Goal: Task Accomplishment & Management: Use online tool/utility

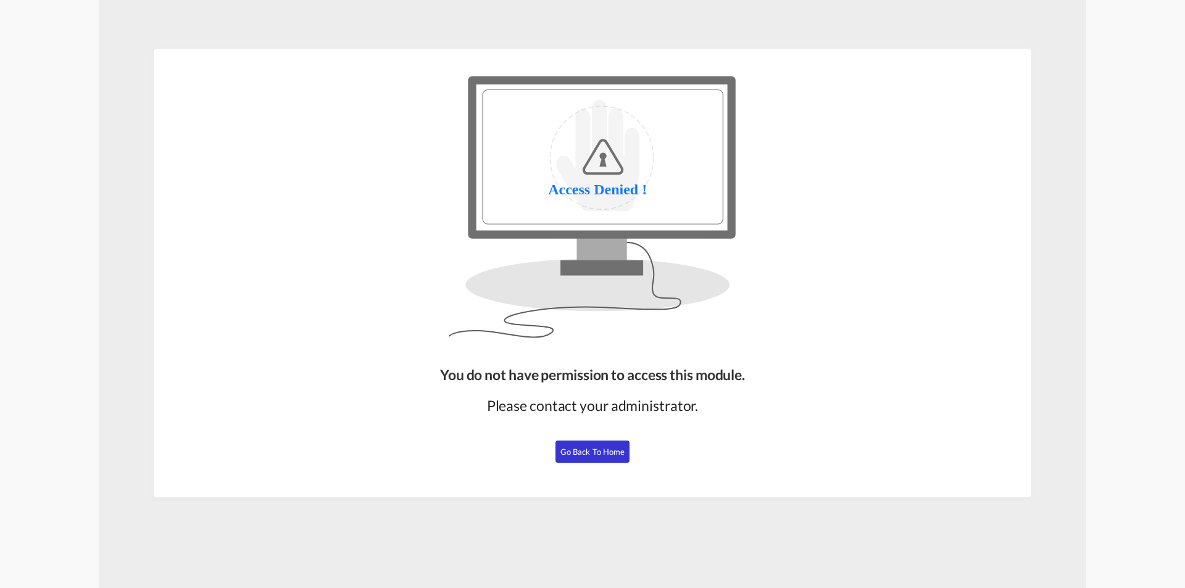
drag, startPoint x: 602, startPoint y: 455, endPoint x: 617, endPoint y: 477, distance: 26.2
click at [602, 455] on span "Go Back to Home" at bounding box center [592, 452] width 65 height 10
